Goal: Contribute content

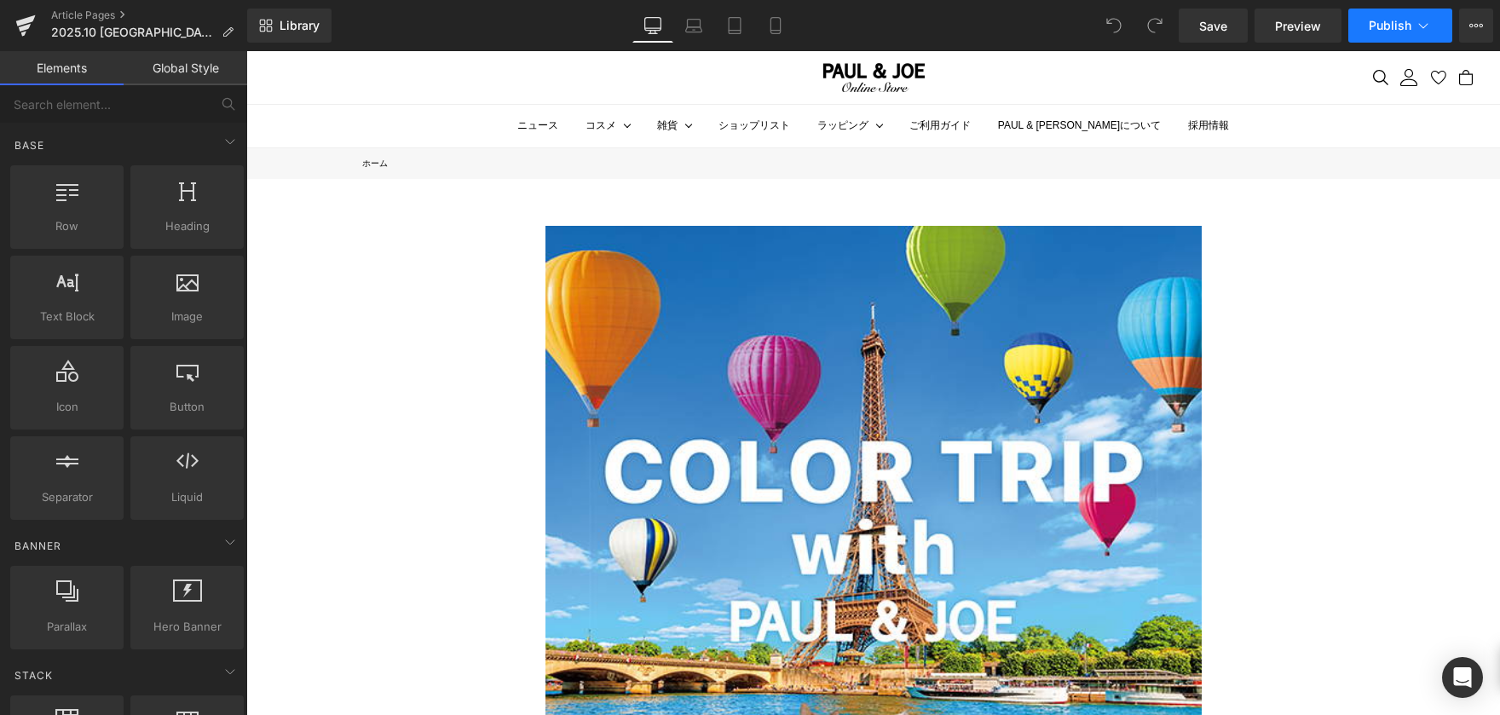
click at [1406, 21] on span "Publish" at bounding box center [1390, 26] width 43 height 14
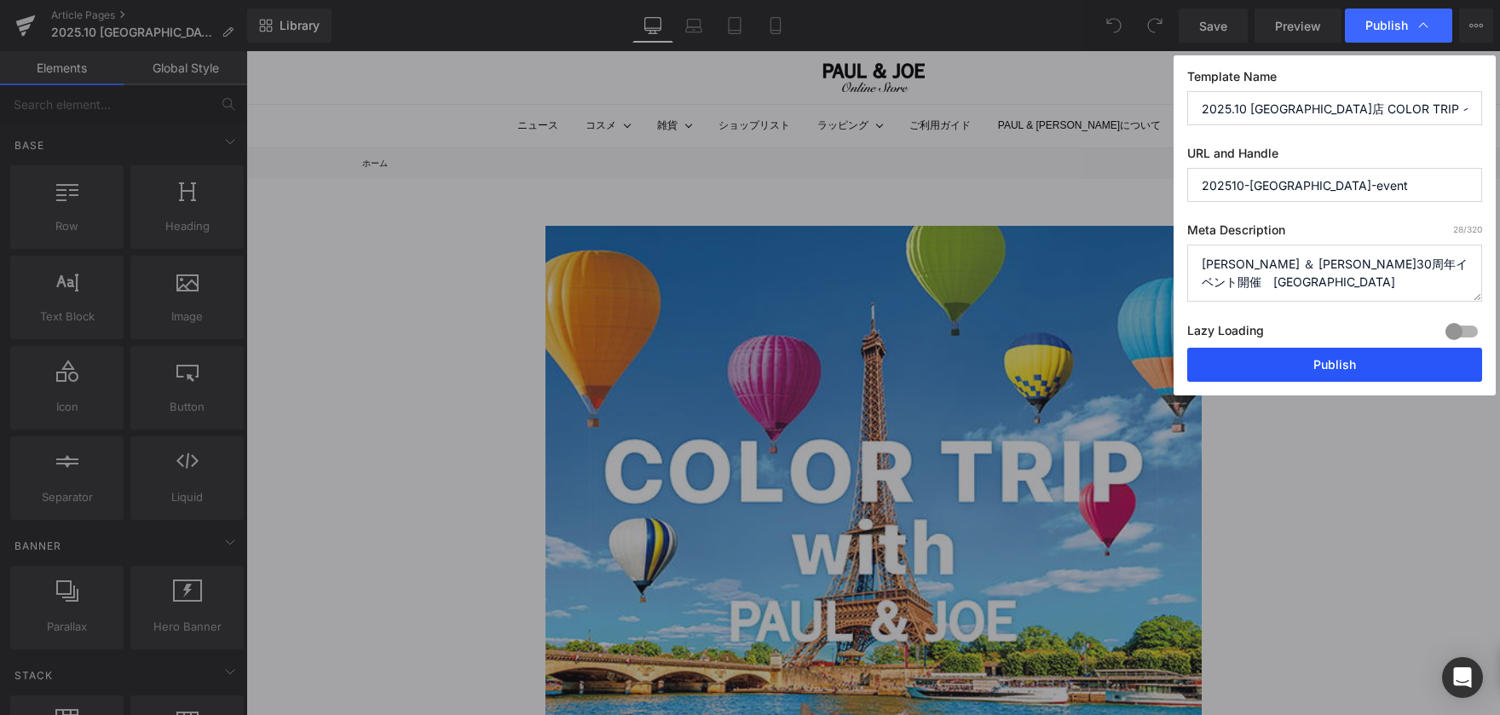
click at [1345, 366] on button "Publish" at bounding box center [1334, 365] width 295 height 34
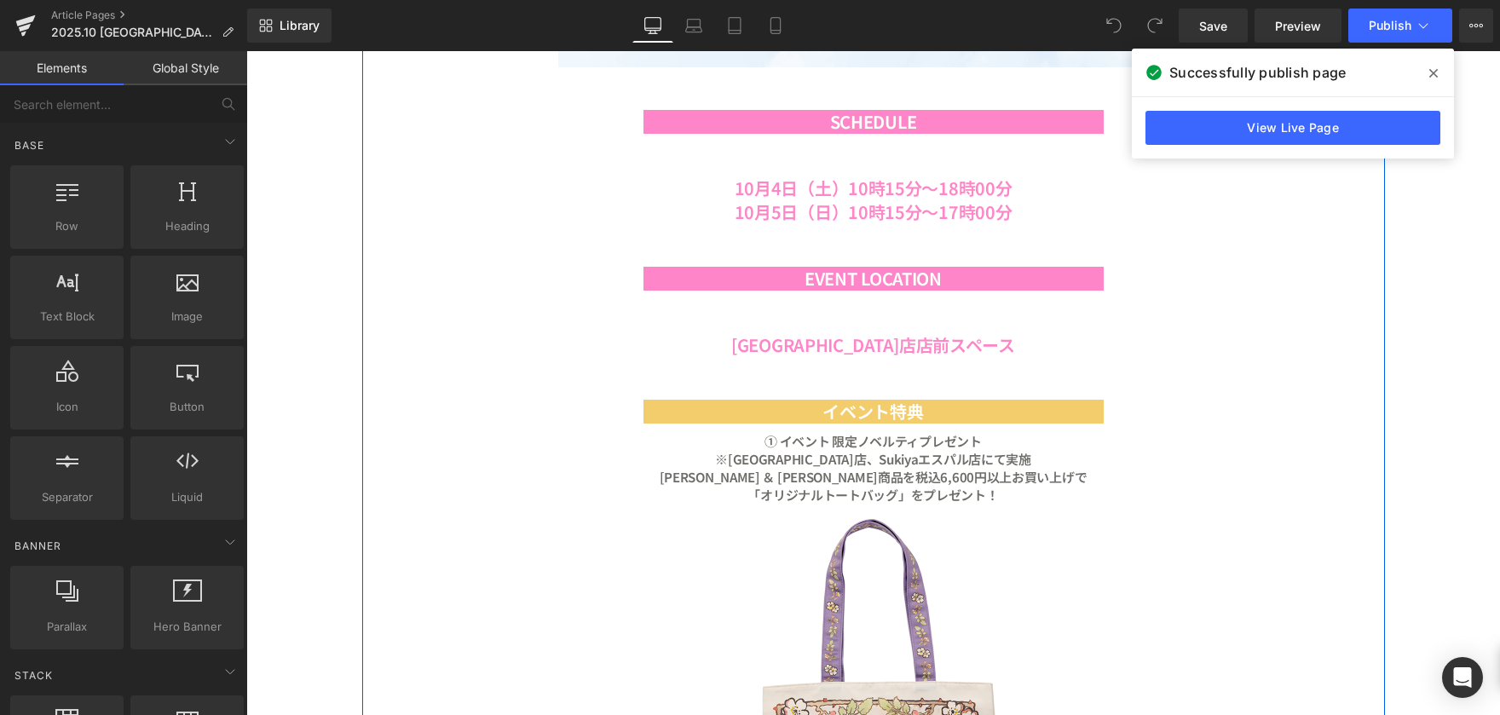
scroll to position [1534, 0]
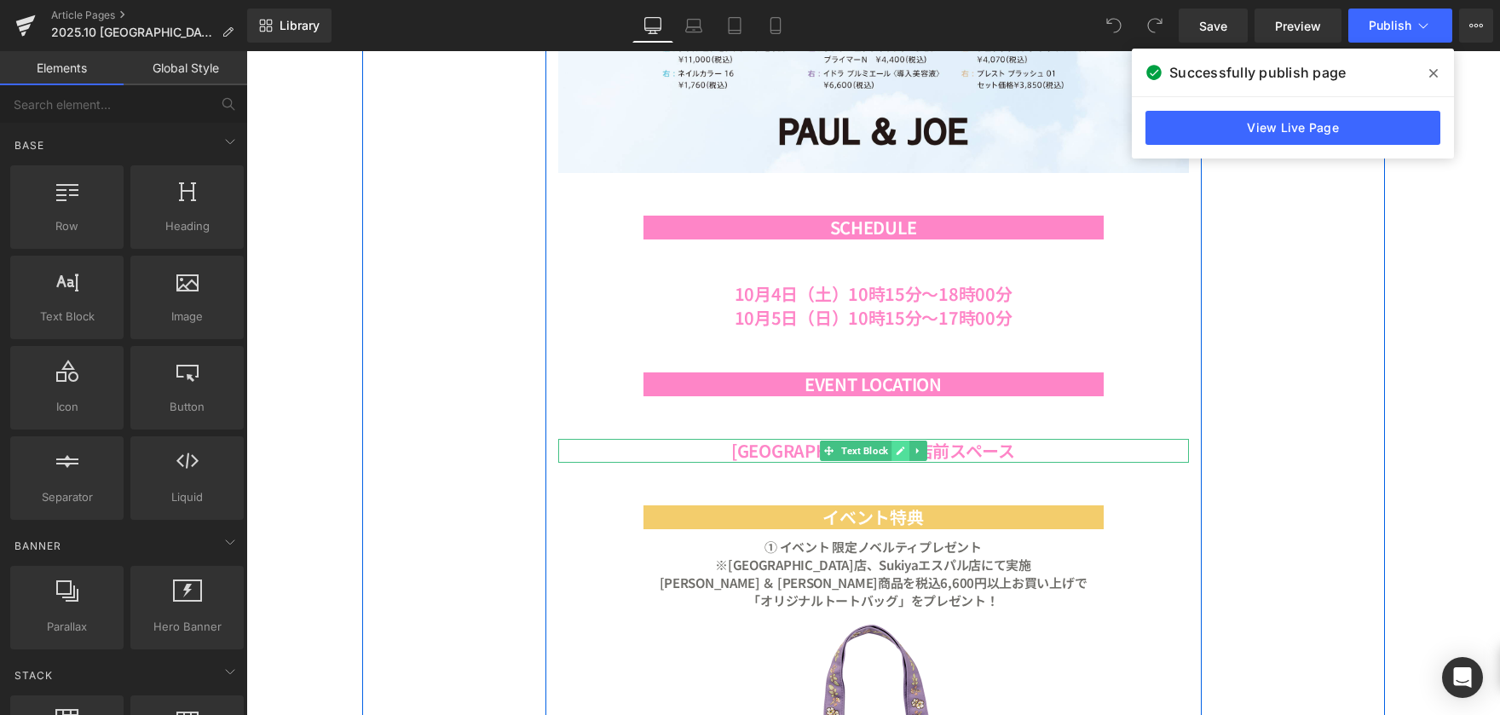
click at [896, 454] on icon at bounding box center [900, 451] width 9 height 9
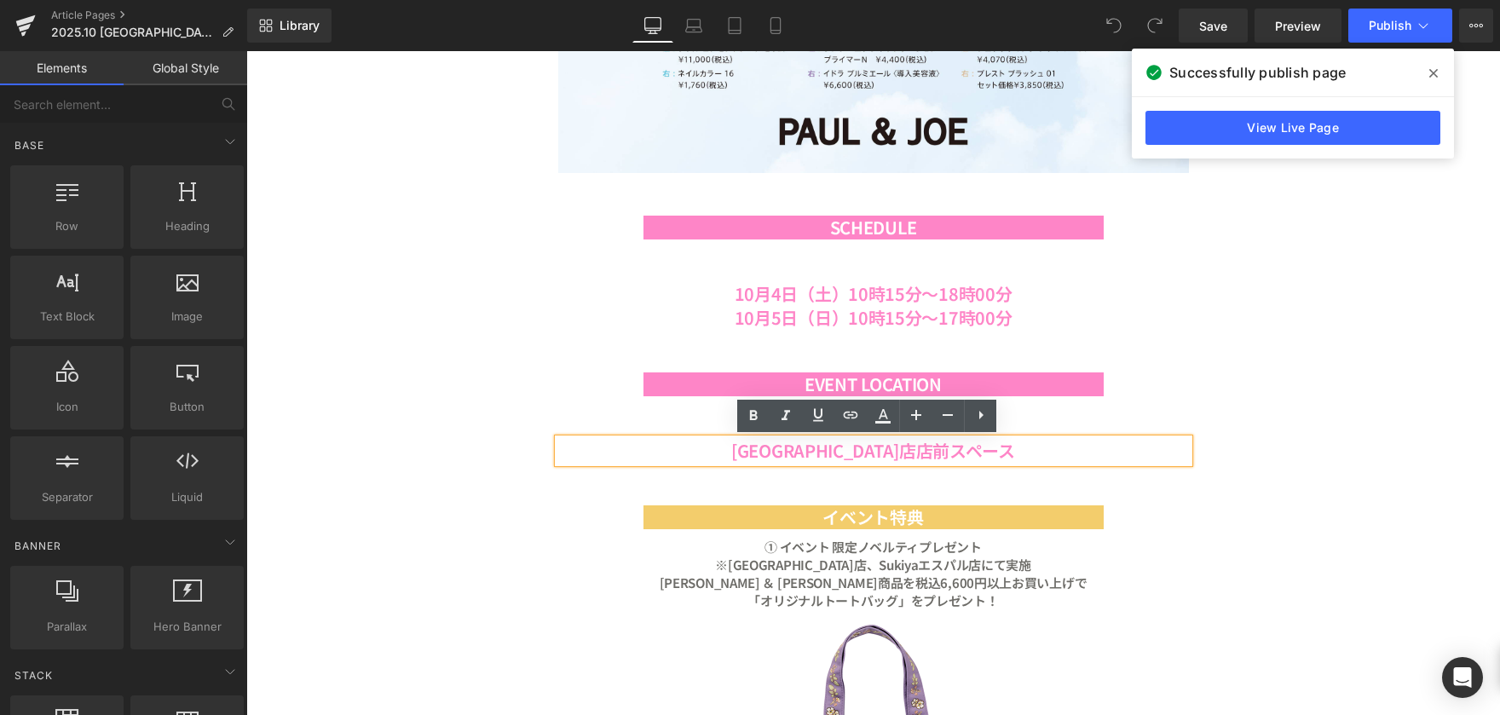
click at [897, 451] on b "[GEOGRAPHIC_DATA]店店前スペース" at bounding box center [873, 450] width 284 height 25
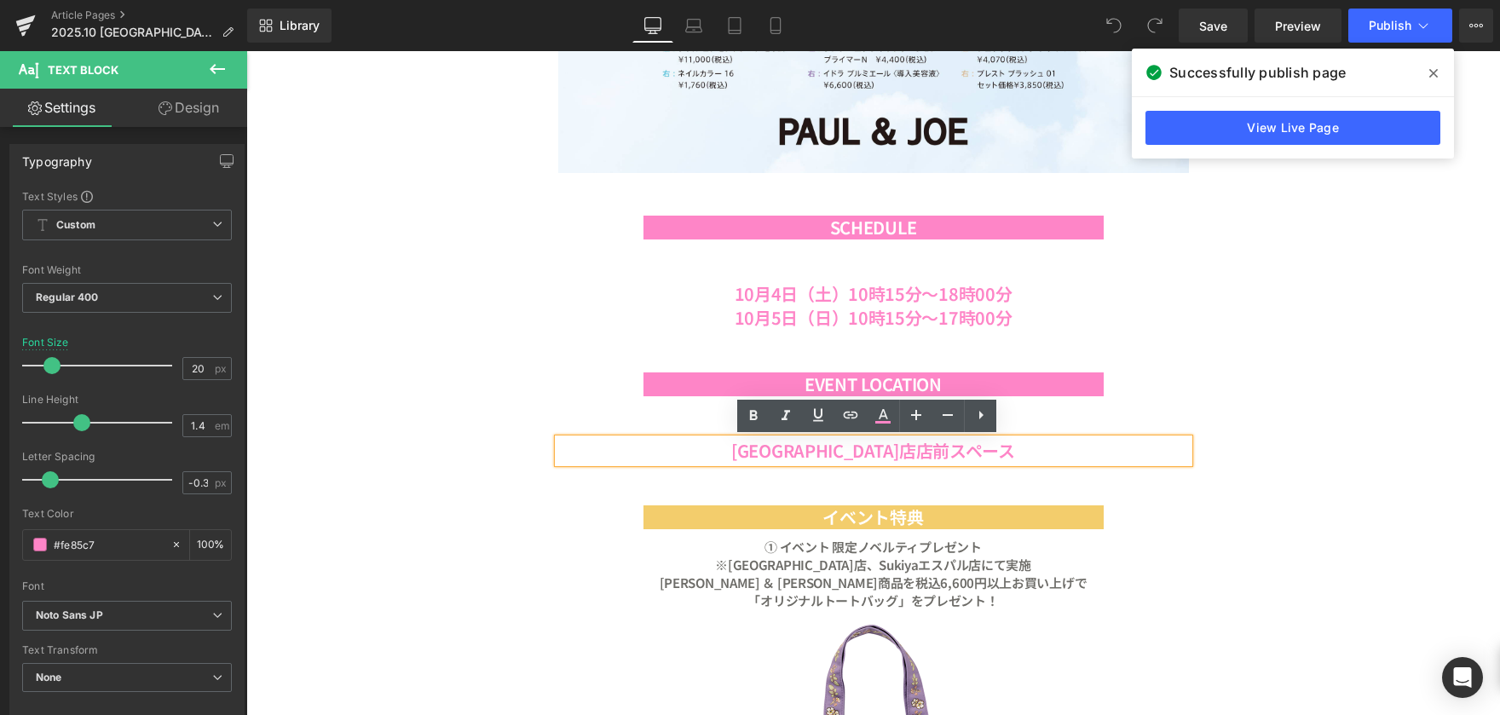
click at [1442, 291] on div "Image [PERSON_NAME]＆ [PERSON_NAME]の世界を“色”で旅してみませんか? 7色のカラーをテーマに ‘推し色’ や‘気分’ に合っ…" at bounding box center [873, 588] width 1254 height 3887
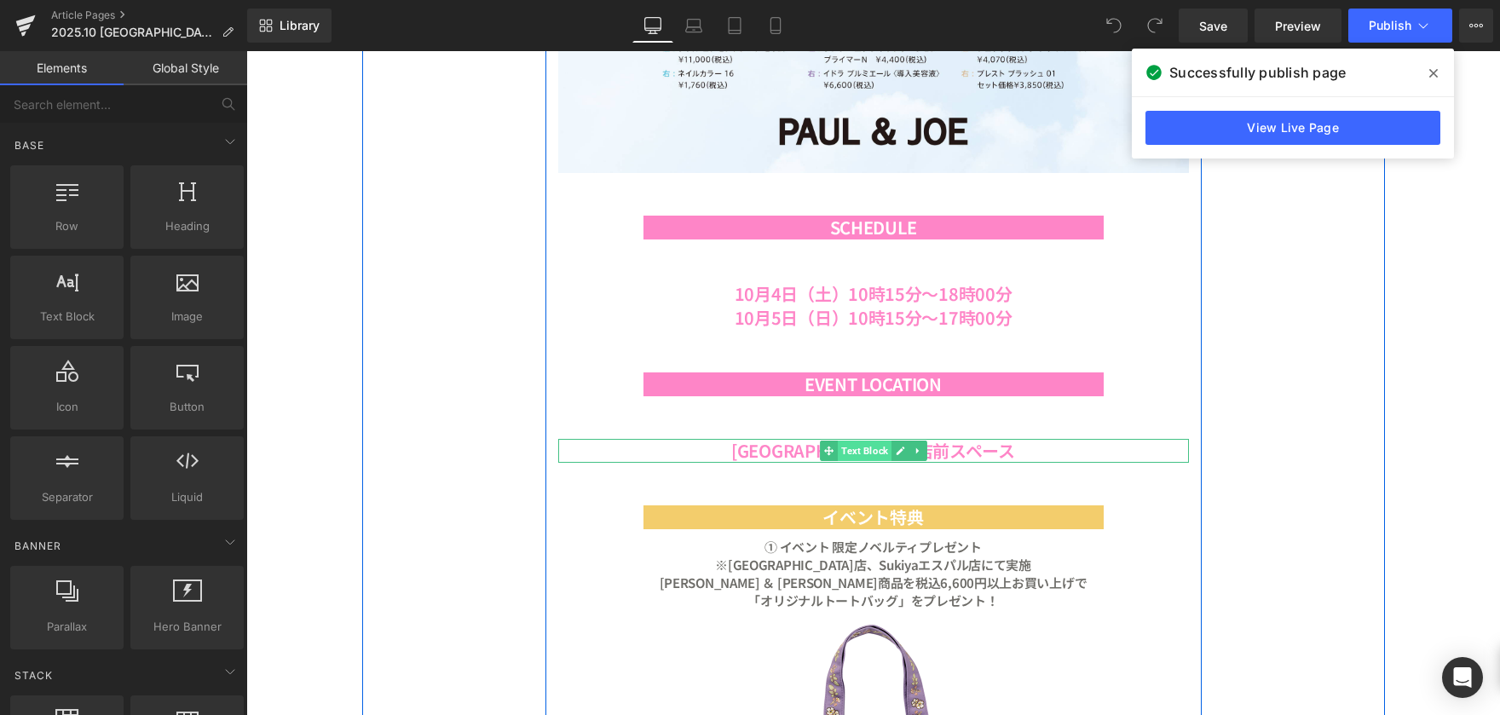
click at [878, 447] on span "Text Block" at bounding box center [865, 451] width 54 height 20
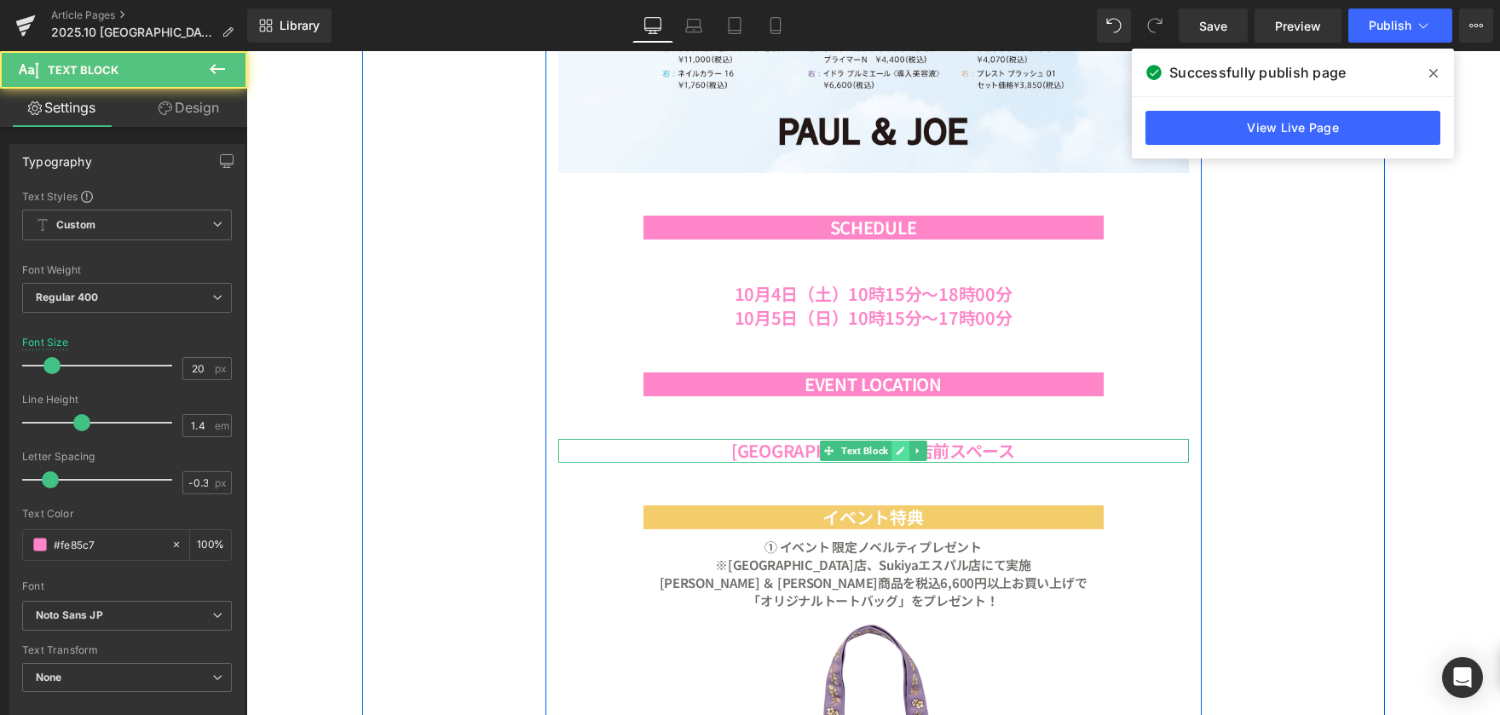
click at [896, 450] on icon at bounding box center [900, 451] width 9 height 10
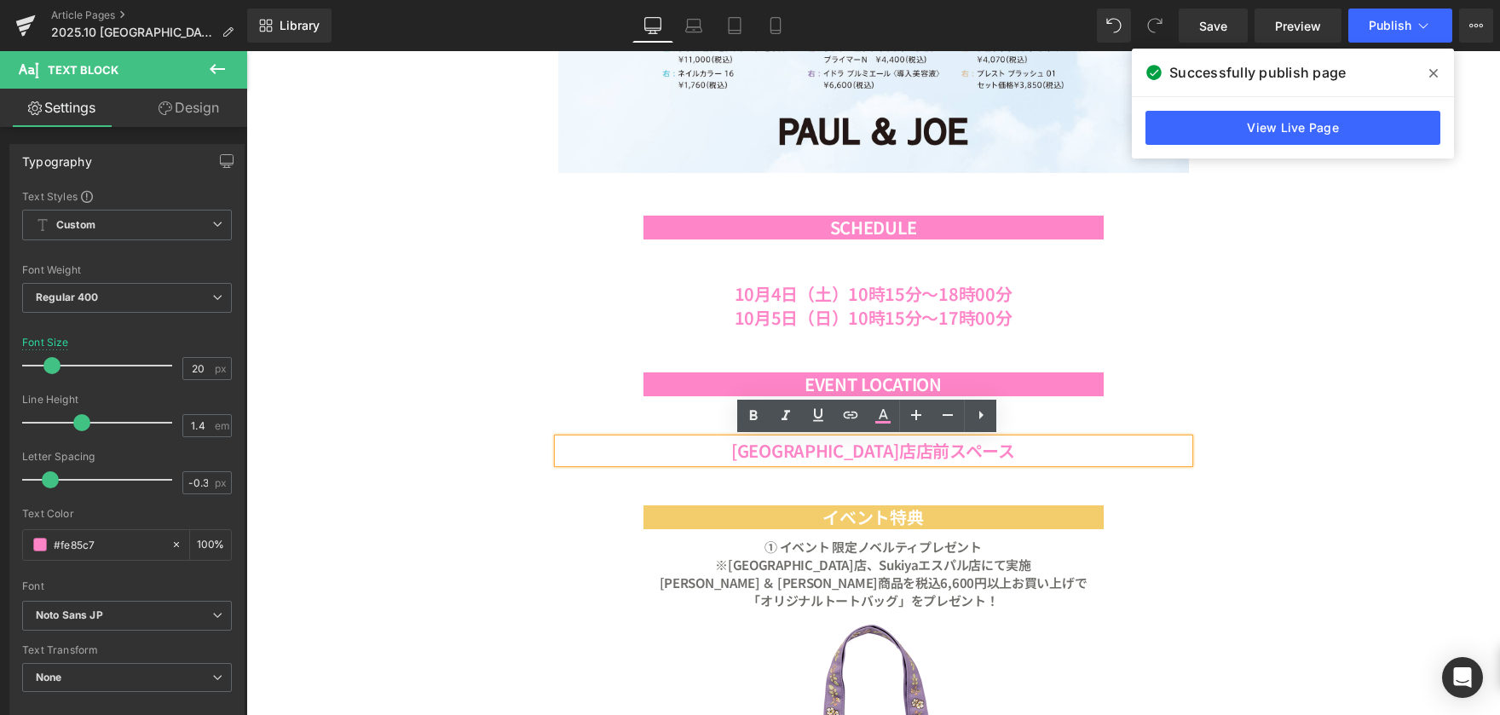
click at [890, 455] on b "[GEOGRAPHIC_DATA]店店前スペース" at bounding box center [873, 450] width 284 height 25
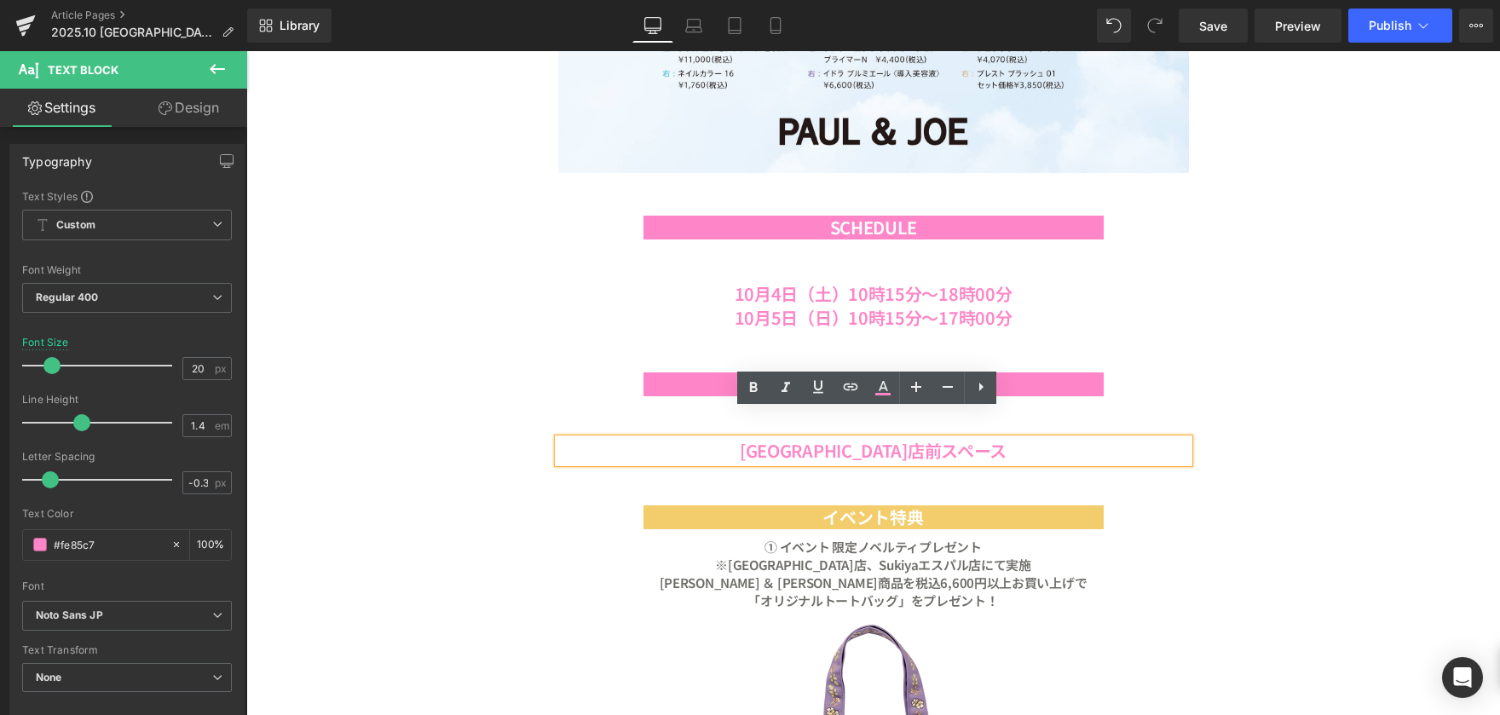
scroll to position [1790, 0]
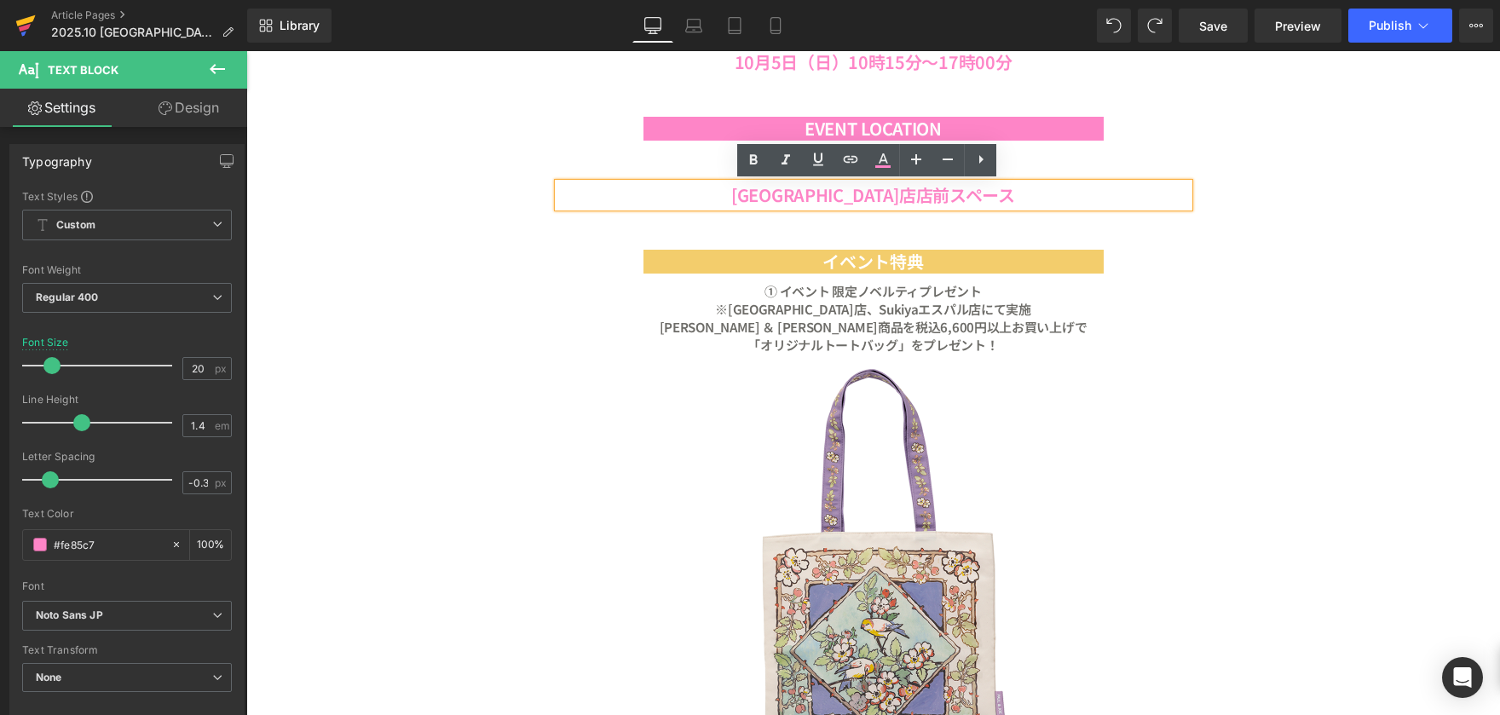
click at [25, 21] on icon at bounding box center [26, 20] width 20 height 11
